Goal: Task Accomplishment & Management: Use online tool/utility

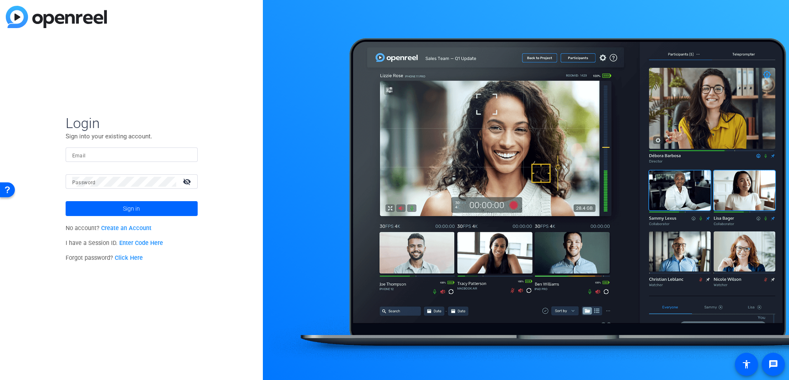
click at [106, 149] on div at bounding box center [131, 154] width 119 height 14
type input "[EMAIL_ADDRESS][DOMAIN_NAME]"
click at [106, 205] on span at bounding box center [132, 209] width 132 height 20
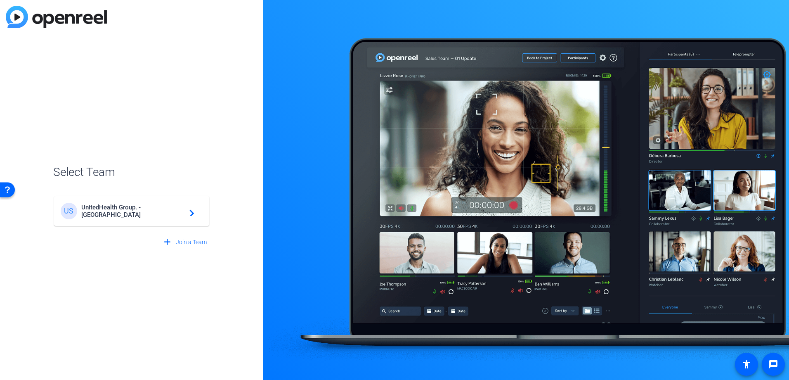
click at [166, 215] on div "US UnitedHealth Group. - Tilt Studios navigate_next" at bounding box center [132, 211] width 142 height 17
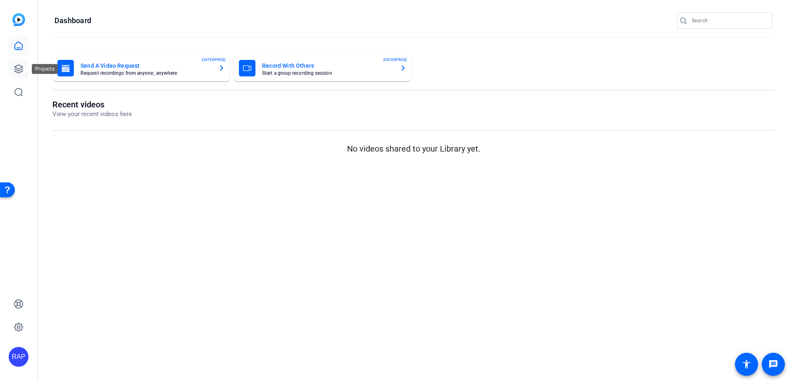
click at [19, 70] on icon at bounding box center [19, 69] width 10 height 10
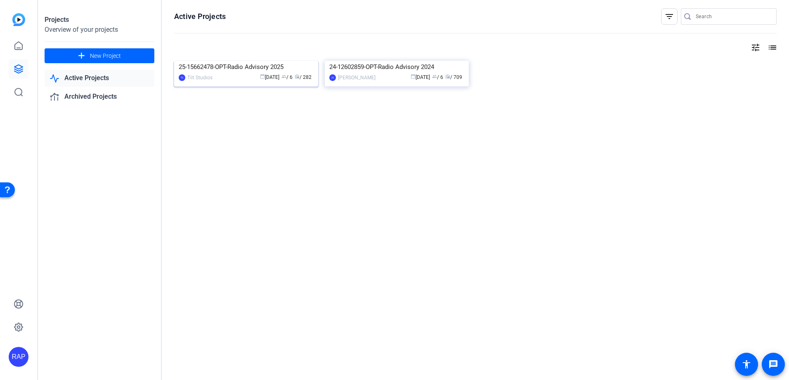
click at [227, 61] on img at bounding box center [246, 61] width 144 height 0
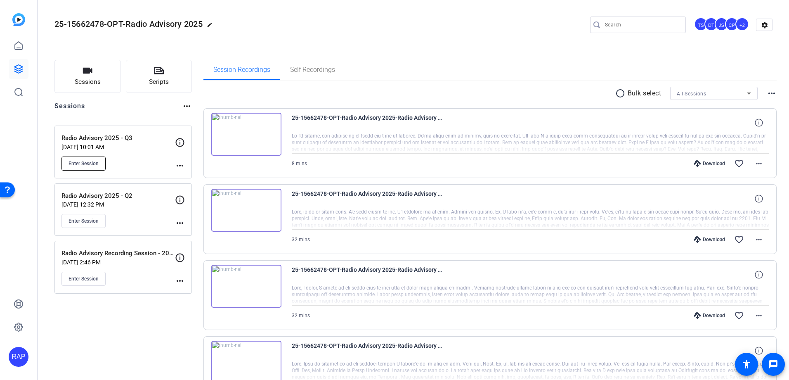
click at [97, 159] on button "Enter Session" at bounding box center [84, 163] width 44 height 14
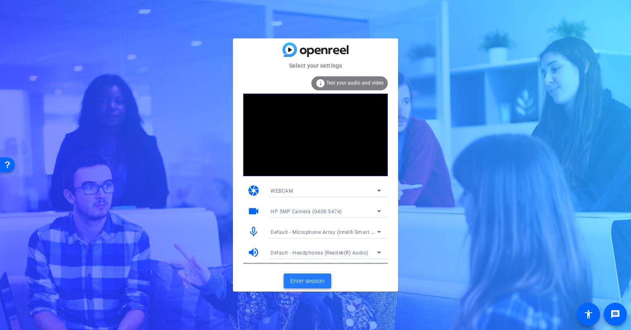
click at [305, 282] on span "Enter session" at bounding box center [307, 281] width 34 height 9
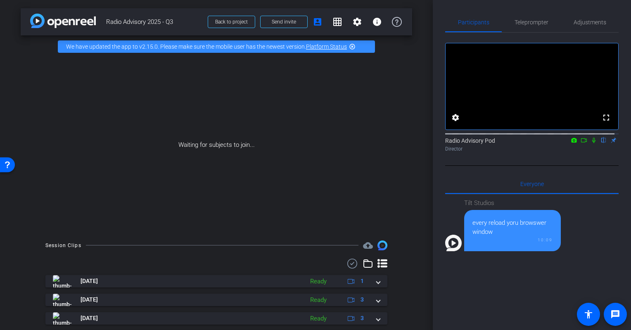
click at [201, 168] on div "Waiting for subjects to join..." at bounding box center [216, 145] width 391 height 175
click at [496, 300] on div "Tilt Studios every reload yoru browswer window 10:09" at bounding box center [531, 296] width 173 height 204
click at [495, 300] on div "Tilt Studios every reload yoru browswer window 10:09" at bounding box center [531, 296] width 173 height 204
click at [486, 294] on div "Tilt Studios every reload yoru browswer window 10:09" at bounding box center [531, 296] width 173 height 204
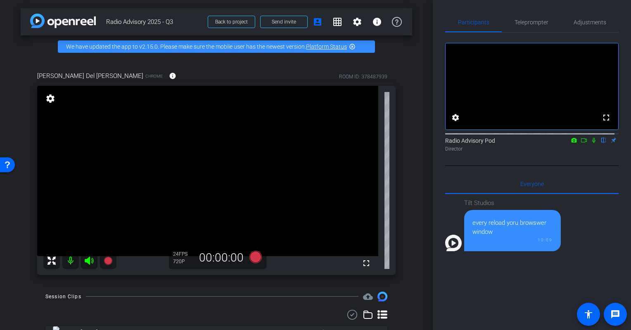
click at [19, 258] on div "arrow_back Radio Advisory 2025 - Q3 Back to project Send invite account_box gri…" at bounding box center [216, 165] width 433 height 330
click at [15, 251] on div "arrow_back Radio Advisory 2025 - Q3 Back to project Send invite account_box gri…" at bounding box center [216, 165] width 433 height 330
click at [27, 245] on div "Dominique Del Gaudio Chrome info ROOM ID: 378487939 fullscreen settings 142.2 G…" at bounding box center [216, 171] width 391 height 226
click at [26, 258] on div "Dominique Del Gaudio Chrome info ROOM ID: 378487939 fullscreen settings 142.2 G…" at bounding box center [216, 171] width 391 height 226
click at [12, 264] on div "arrow_back Radio Advisory 2025 - Q3 Back to project Send invite account_box gri…" at bounding box center [216, 165] width 433 height 330
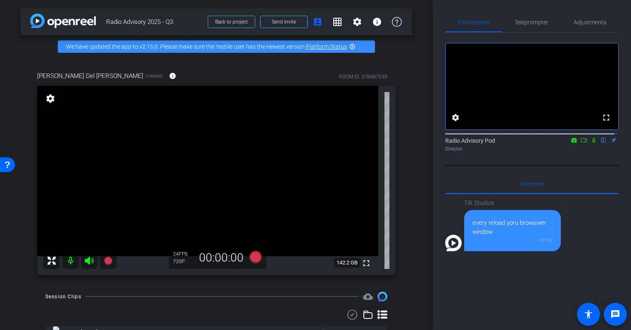
click at [246, 293] on div "Session Clips cloud_upload" at bounding box center [216, 297] width 342 height 10
click at [231, 300] on div "Session Clips cloud_upload" at bounding box center [216, 297] width 342 height 10
click at [233, 299] on div "Session Clips cloud_upload" at bounding box center [216, 297] width 342 height 10
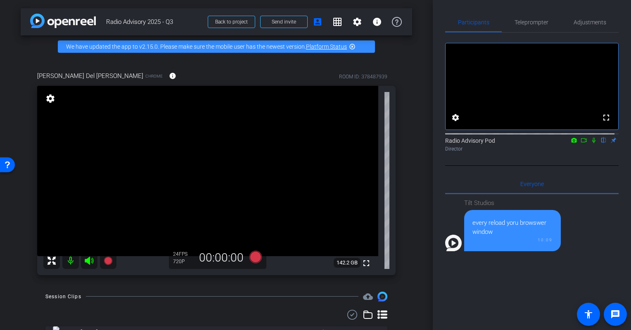
click at [124, 284] on div "arrow_back Radio Advisory 2025 - Q3 Back to project Send invite account_box gri…" at bounding box center [216, 165] width 433 height 330
click at [109, 261] on icon at bounding box center [108, 261] width 8 height 8
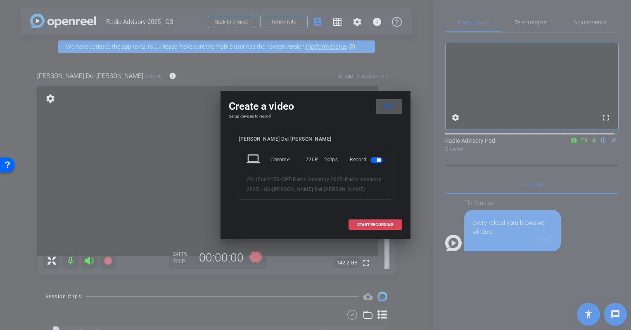
click at [385, 223] on span "START RECORDING" at bounding box center [375, 225] width 36 height 4
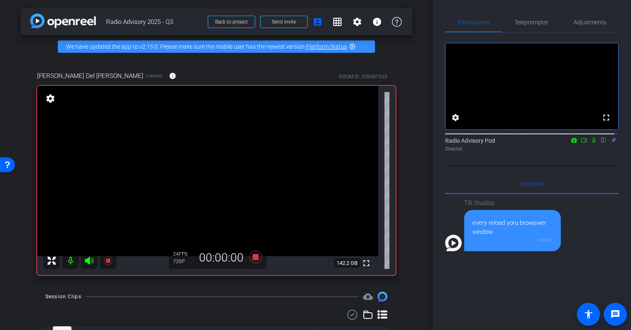
click at [590, 143] on icon at bounding box center [593, 140] width 7 height 6
click at [96, 313] on div at bounding box center [216, 315] width 342 height 10
click at [590, 143] on icon at bounding box center [593, 140] width 7 height 6
click at [592, 143] on icon at bounding box center [594, 140] width 5 height 5
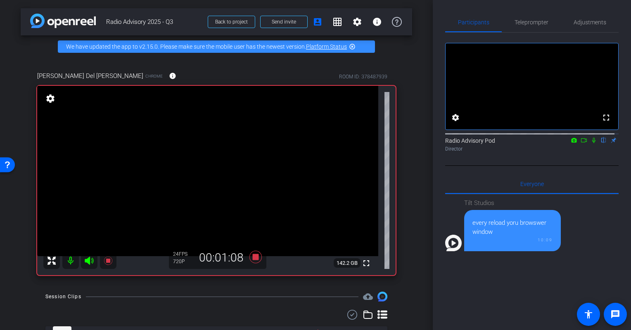
click at [589, 144] on mat-icon at bounding box center [594, 140] width 10 height 7
click at [492, 307] on div "Tilt Studios every reload yoru browswer window 10:09" at bounding box center [531, 296] width 173 height 204
click at [590, 143] on icon at bounding box center [593, 140] width 7 height 6
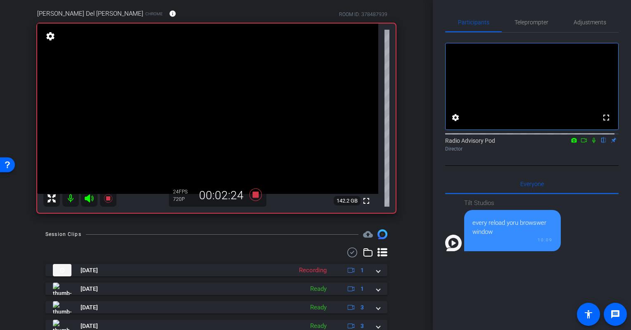
scroll to position [83, 0]
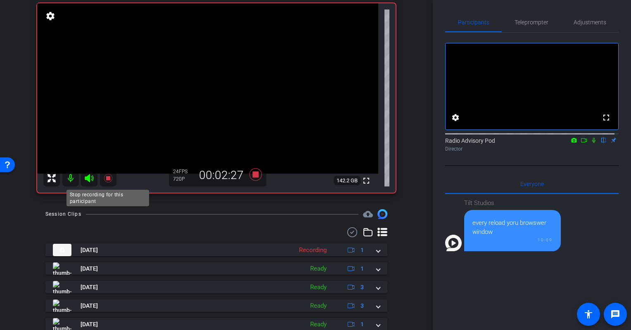
click at [107, 176] on icon at bounding box center [108, 178] width 8 height 8
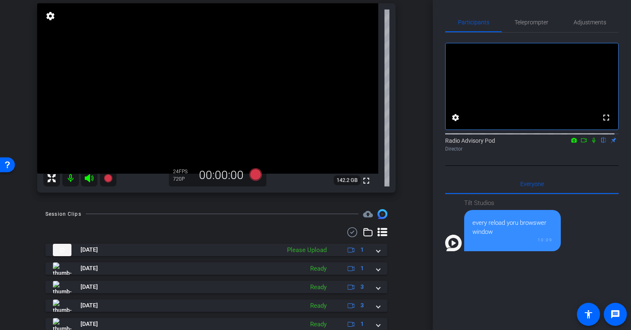
click at [20, 231] on div "arrow_back Radio Advisory 2025 - Q3 Back to project Send invite account_box gri…" at bounding box center [216, 82] width 433 height 330
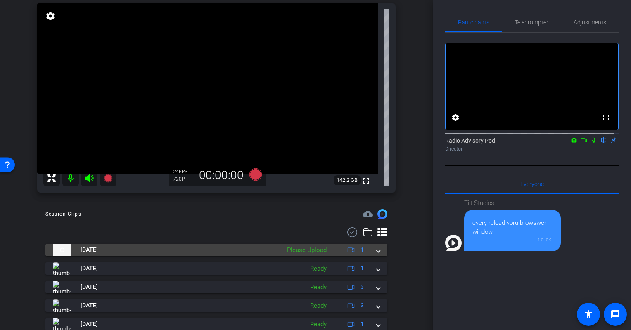
click at [230, 252] on mat-panel-title "Sep 15, 2025" at bounding box center [164, 250] width 223 height 12
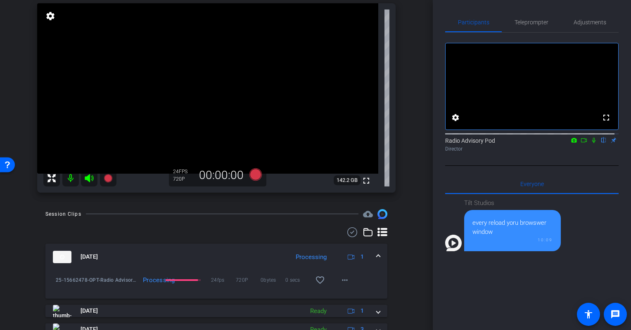
click at [66, 294] on div "25-15662478-OPT-Radio Advisory 2025-Radio Advisory 2025 - Q3-Dominique Del Gaud…" at bounding box center [216, 284] width 342 height 28
click at [101, 235] on div at bounding box center [216, 232] width 342 height 10
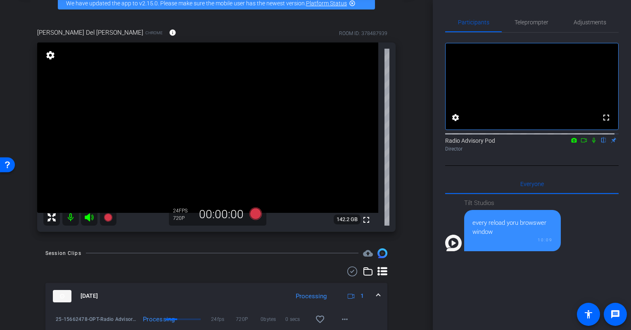
scroll to position [0, 0]
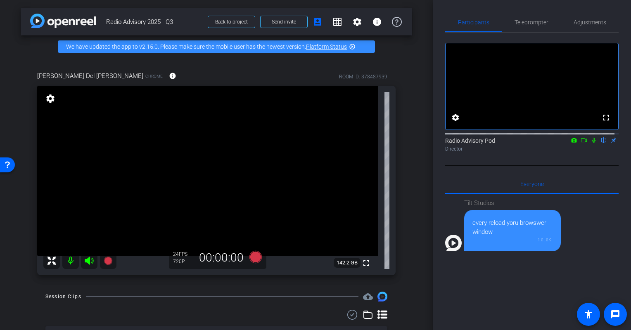
click at [28, 284] on div "arrow_back Radio Advisory 2025 - Q3 Back to project Send invite account_box gri…" at bounding box center [216, 165] width 433 height 330
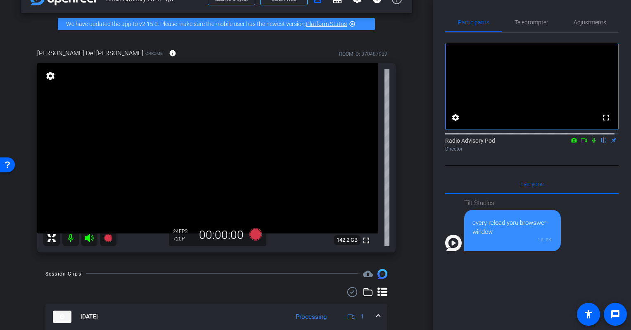
scroll to position [41, 0]
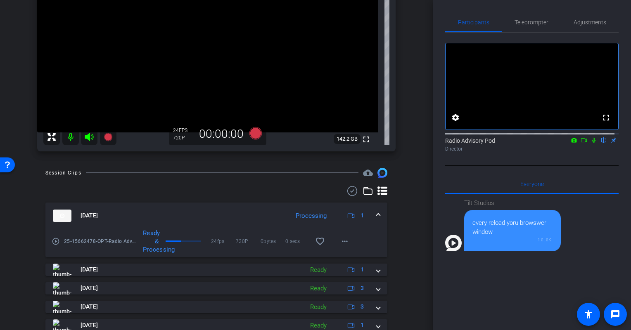
scroll to position [73, 0]
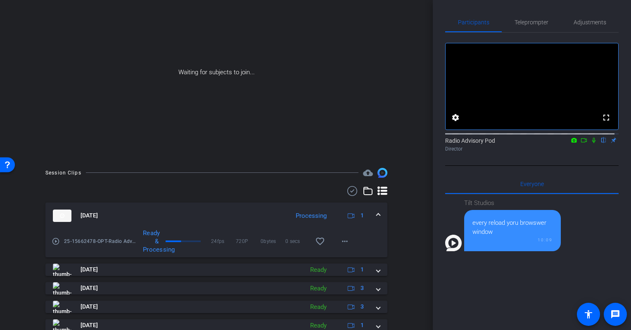
click at [590, 143] on icon at bounding box center [593, 140] width 7 height 6
click at [582, 143] on icon at bounding box center [583, 140] width 7 height 6
